Goal: Task Accomplishment & Management: Manage account settings

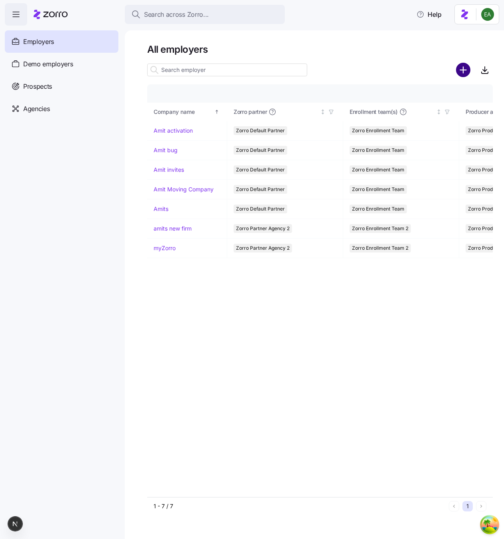
click at [467, 68] on circle "add icon" at bounding box center [462, 70] width 13 height 13
click at [158, 209] on link "Amits" at bounding box center [160, 209] width 15 height 8
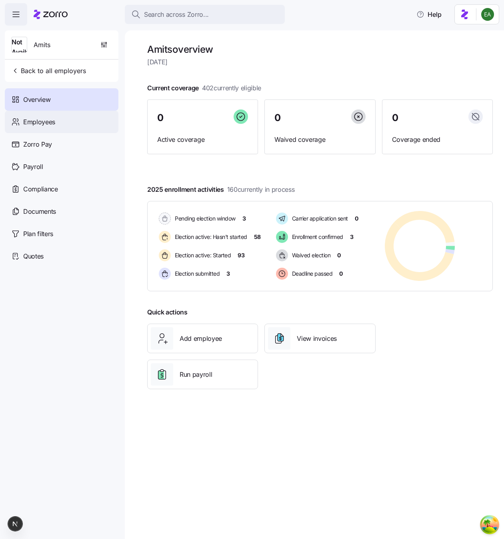
click at [63, 120] on div "Employees" at bounding box center [62, 122] width 114 height 22
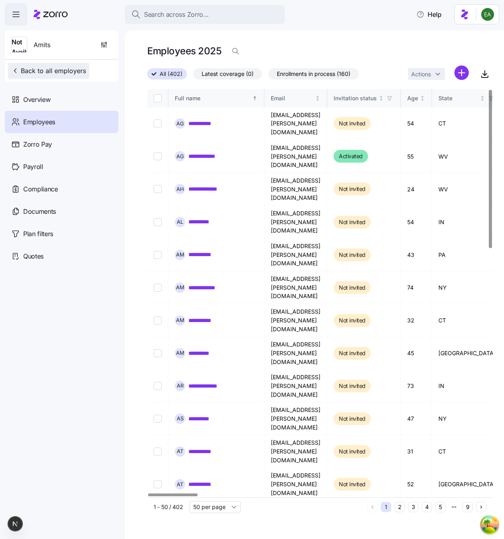
click at [66, 68] on span "Back to all employers" at bounding box center [48, 71] width 75 height 10
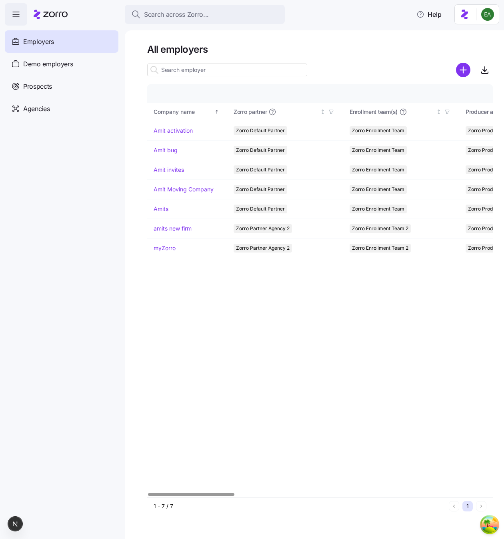
click at [461, 70] on icon "add icon" at bounding box center [463, 70] width 14 height 14
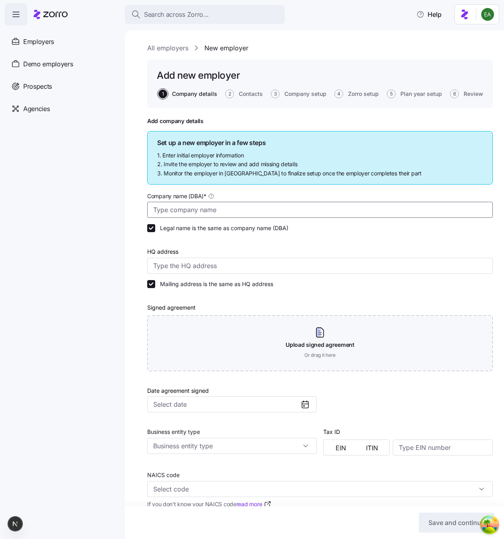
click at [239, 211] on input "Company name (DBA) *" at bounding box center [319, 210] width 345 height 16
type input "Extropy"
click at [206, 267] on input "HQ address" at bounding box center [319, 266] width 345 height 16
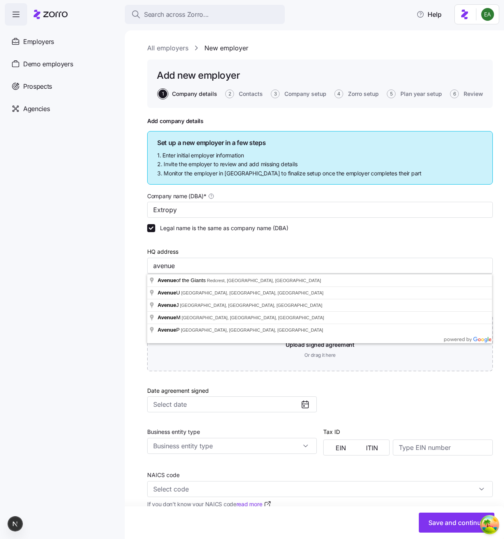
type input "Avenue of the Giants, [GEOGRAPHIC_DATA], [GEOGRAPHIC_DATA], [GEOGRAPHIC_DATA]"
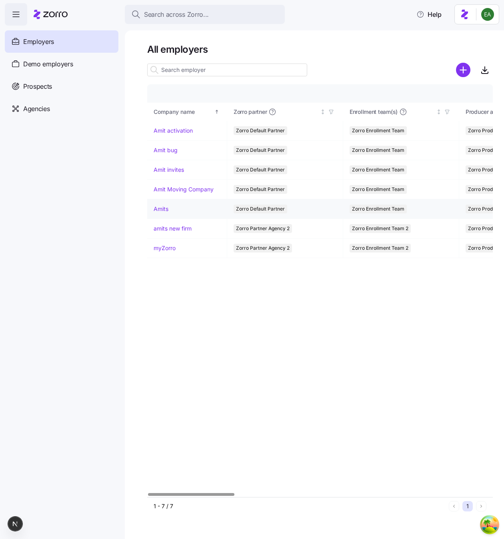
click at [164, 212] on link "Amits" at bounding box center [160, 209] width 15 height 8
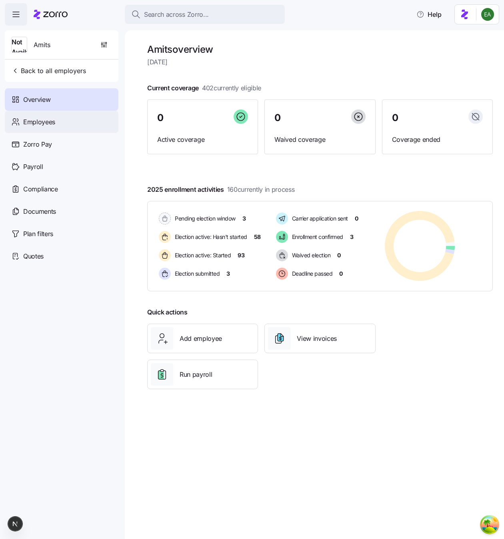
click at [68, 121] on div "Employees" at bounding box center [62, 122] width 114 height 22
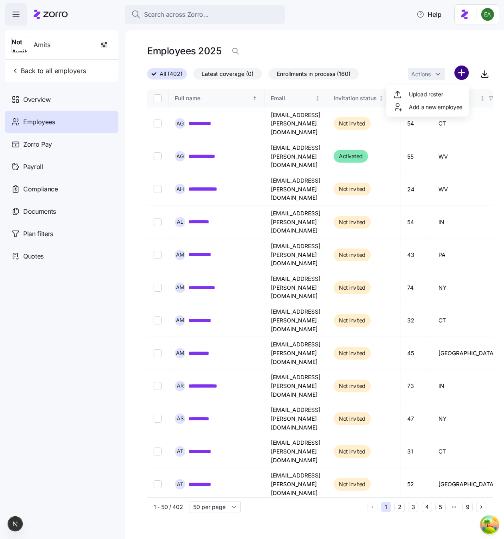
click at [459, 70] on html "**********" at bounding box center [252, 267] width 504 height 534
click at [448, 94] on div "Upload roster" at bounding box center [427, 94] width 76 height 13
click at [105, 43] on icon "button" at bounding box center [104, 45] width 8 height 8
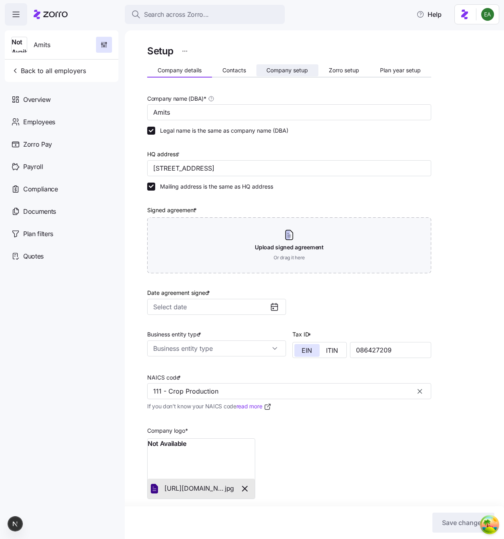
click at [311, 70] on button "Company setup" at bounding box center [287, 70] width 62 height 12
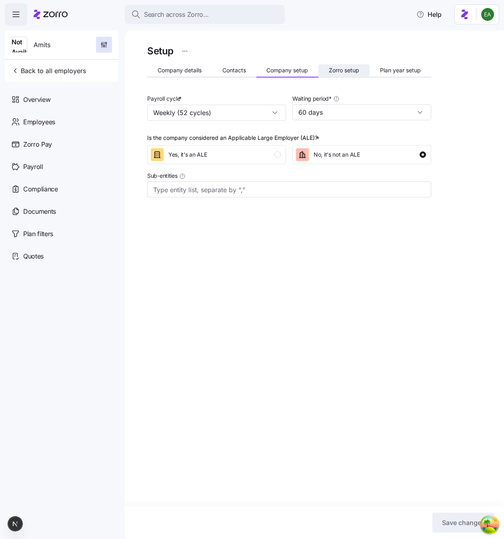
click at [349, 70] on span "Zorro setup" at bounding box center [344, 71] width 30 height 6
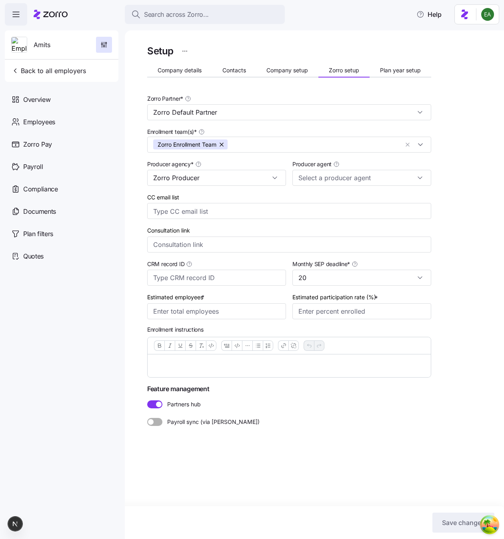
type input "Max Agent ([EMAIL_ADDRESS][DOMAIN_NAME])"
click at [39, 197] on div "Compliance" at bounding box center [62, 189] width 114 height 22
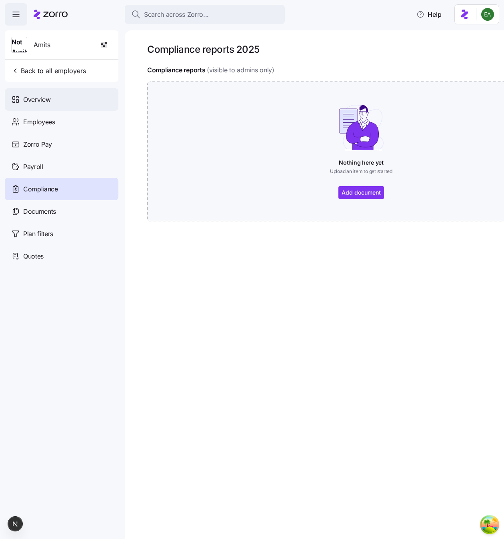
click at [35, 98] on span "Overview" at bounding box center [36, 100] width 27 height 10
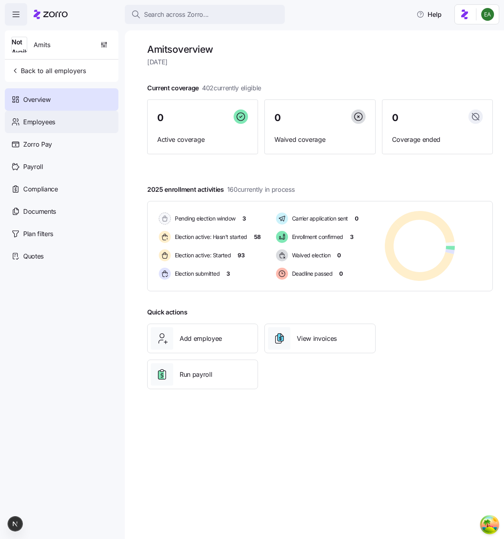
click at [79, 118] on div "Employees" at bounding box center [62, 122] width 114 height 22
click at [105, 46] on icon "button" at bounding box center [104, 45] width 8 height 8
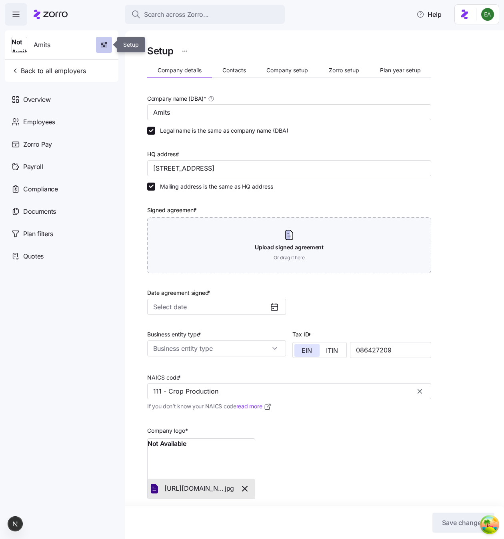
click at [103, 46] on icon "button" at bounding box center [104, 45] width 8 height 8
click at [303, 71] on span "Company setup" at bounding box center [287, 71] width 42 height 6
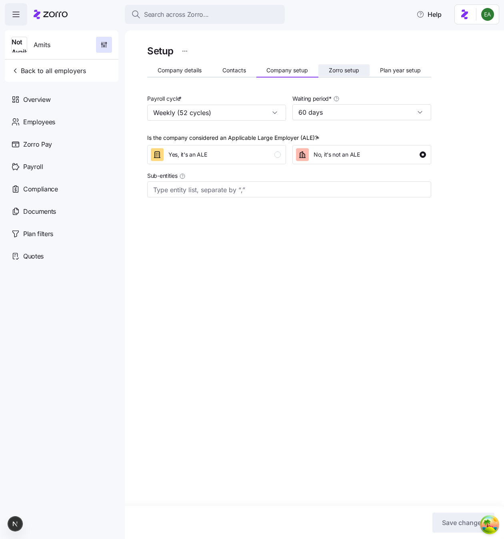
click at [339, 71] on span "Zorro setup" at bounding box center [344, 71] width 30 height 6
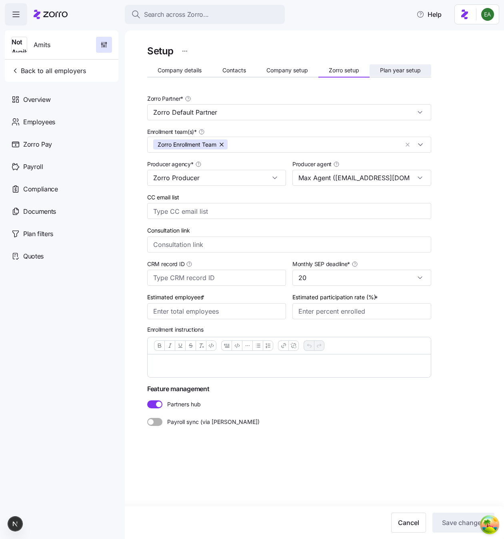
click at [411, 72] on span "Plan year setup" at bounding box center [400, 71] width 41 height 6
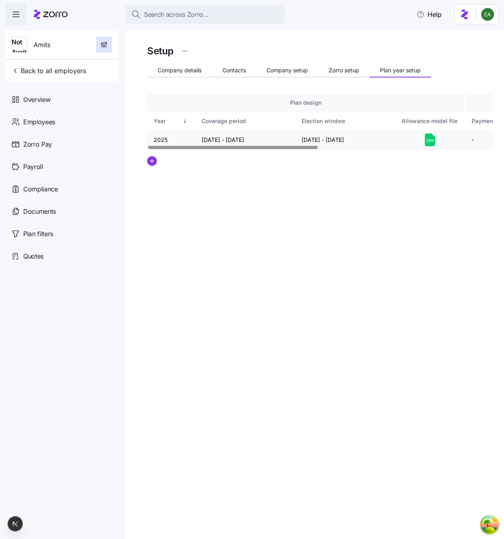
click at [429, 138] on icon at bounding box center [430, 140] width 10 height 13
click at [72, 116] on div "Employees" at bounding box center [62, 122] width 114 height 22
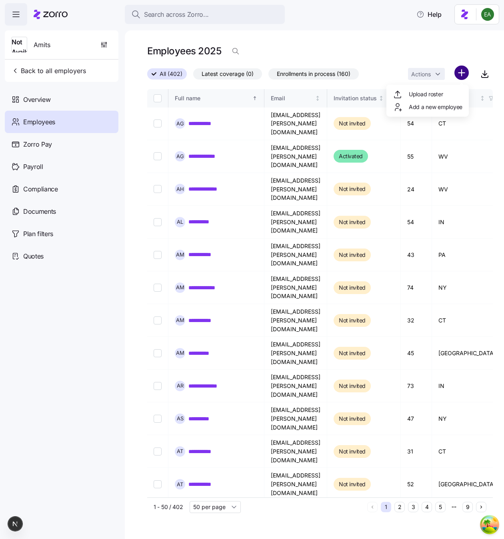
click at [465, 70] on html "**********" at bounding box center [252, 267] width 504 height 534
click at [445, 93] on div "Upload roster" at bounding box center [427, 94] width 76 height 13
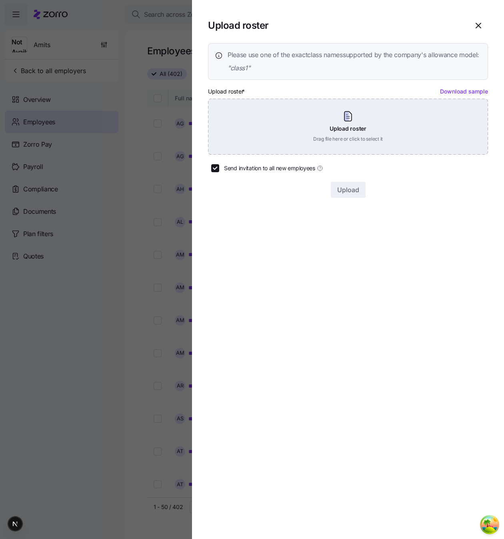
click at [339, 128] on div "Upload roster Drag file here or click to select it" at bounding box center [348, 127] width 280 height 56
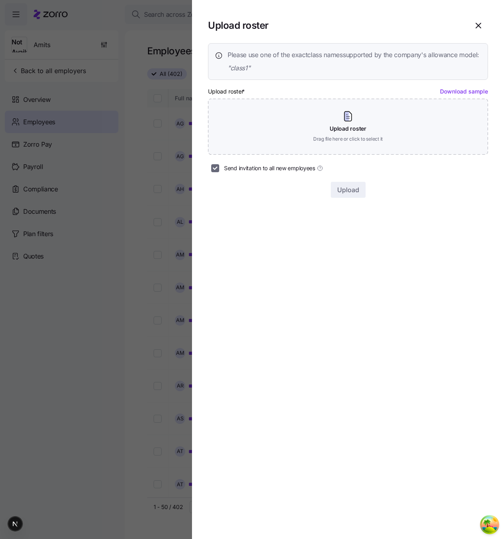
click at [217, 172] on input "Send invitation to all new employees" at bounding box center [215, 168] width 8 height 8
checkbox input "false"
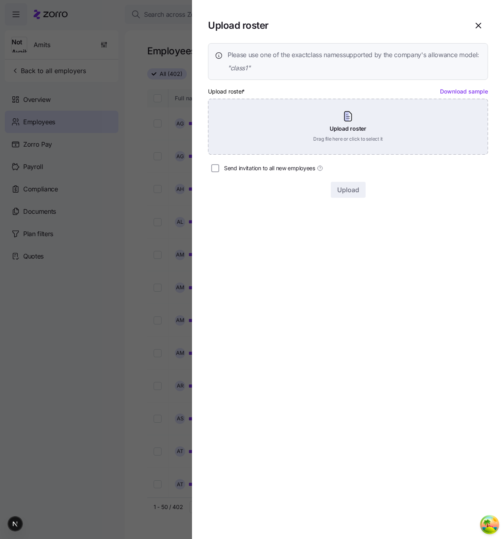
click at [353, 146] on div "Upload roster Drag file here or click to select it" at bounding box center [348, 127] width 280 height 56
click at [353, 119] on div "Upload roster Drag file here or click to select it" at bounding box center [348, 127] width 280 height 56
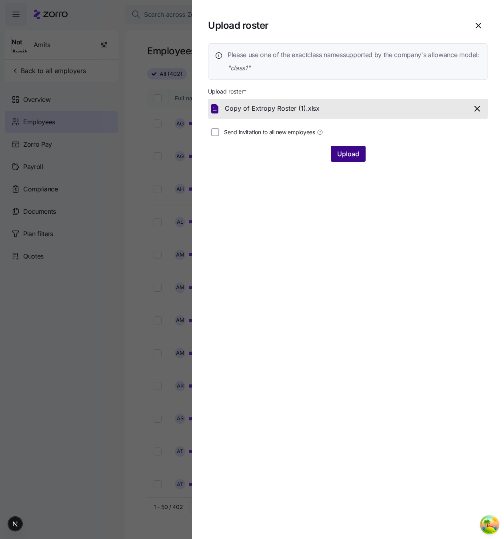
click at [353, 159] on span "Upload" at bounding box center [348, 154] width 22 height 10
